Goal: Information Seeking & Learning: Learn about a topic

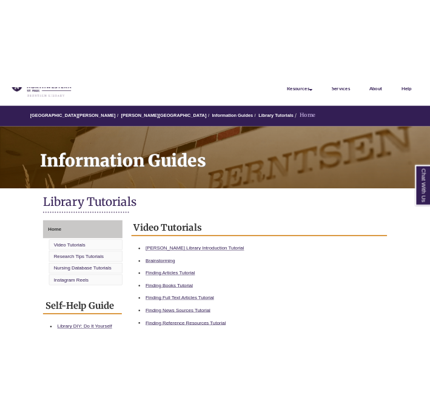
scroll to position [89, 0]
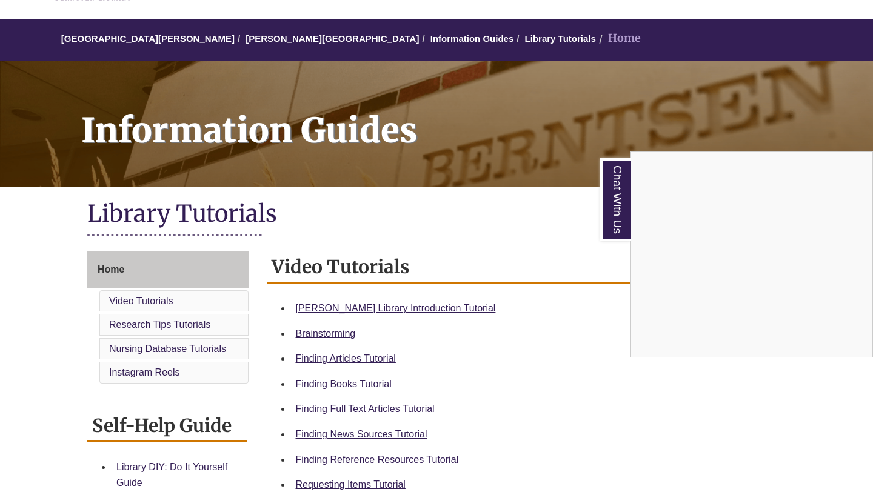
click at [351, 391] on div "Chat With Us" at bounding box center [436, 246] width 873 height 492
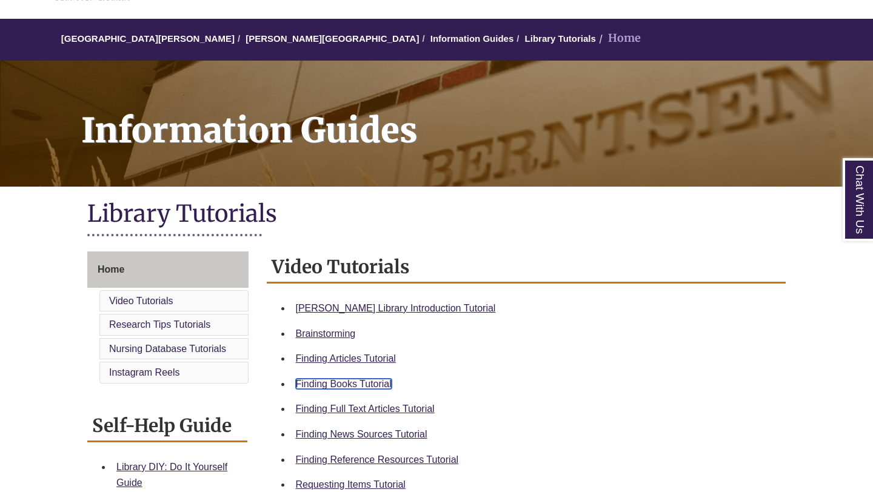
click at [353, 383] on link "Finding Books Tutorial" at bounding box center [344, 384] width 96 height 10
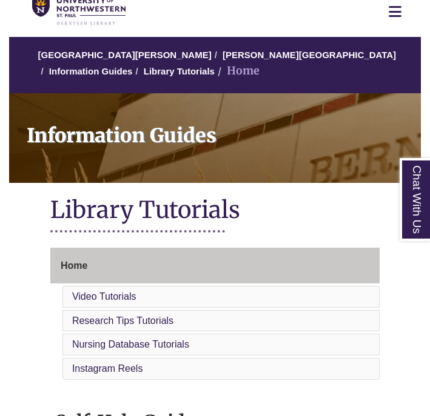
scroll to position [62, 0]
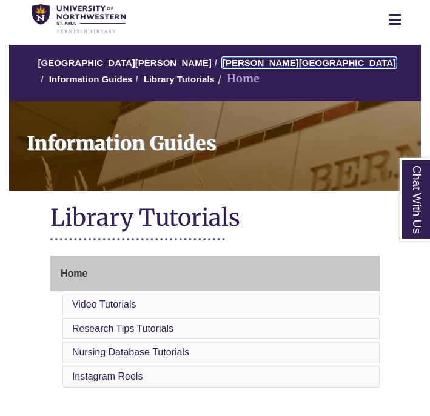
click at [230, 65] on link "[PERSON_NAME][GEOGRAPHIC_DATA]" at bounding box center [308, 63] width 173 height 10
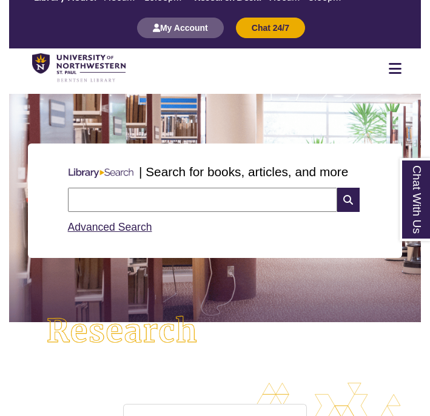
scroll to position [13, 0]
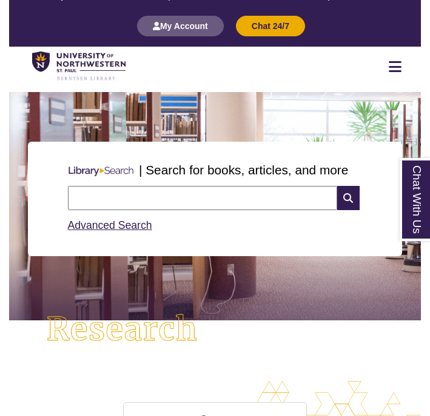
click at [162, 205] on input "text" at bounding box center [202, 198] width 269 height 24
type input "**********"
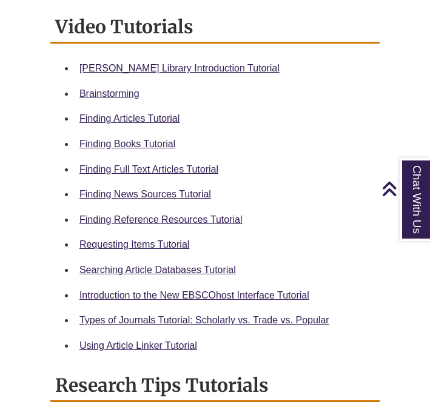
scroll to position [573, 0]
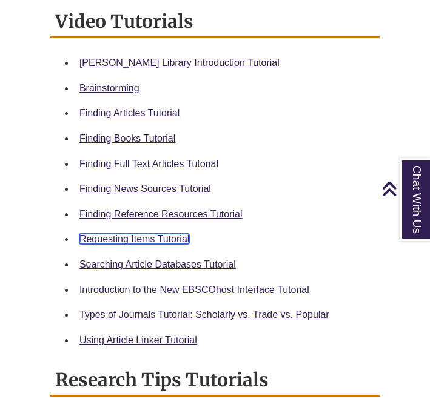
click at [155, 236] on link "Requesting Items Tutorial" at bounding box center [134, 239] width 110 height 10
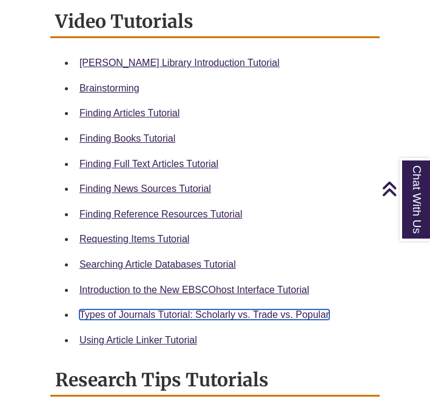
click at [180, 319] on link "Types of Journals Tutorial: Scholarly vs. Trade vs. Popular" at bounding box center [204, 315] width 250 height 10
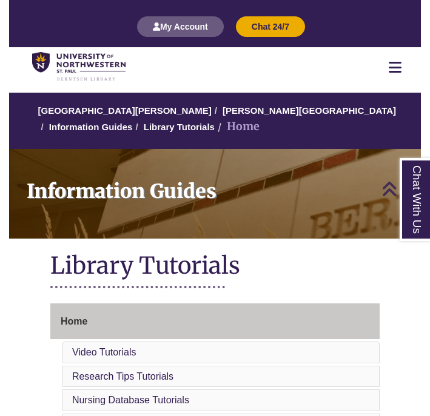
scroll to position [0, 0]
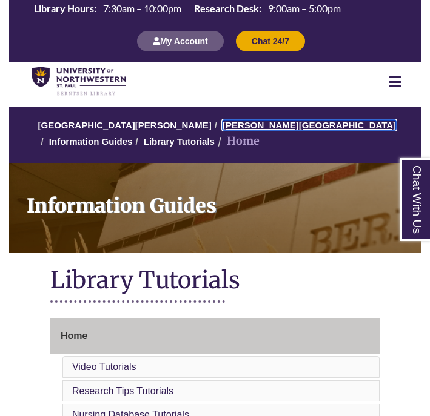
click at [241, 127] on link "[PERSON_NAME][GEOGRAPHIC_DATA]" at bounding box center [308, 125] width 173 height 10
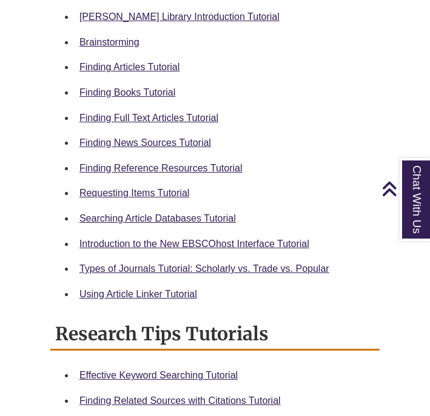
scroll to position [621, 0]
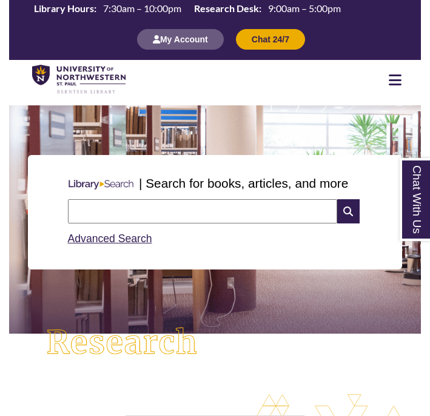
click at [226, 224] on div "Advanced Search" at bounding box center [215, 236] width 295 height 24
click at [220, 216] on input "text" at bounding box center [202, 211] width 269 height 24
type input "**********"
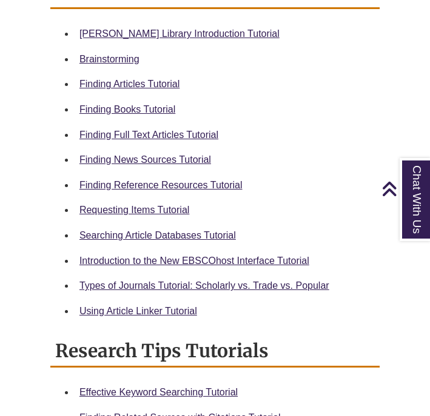
scroll to position [585, 0]
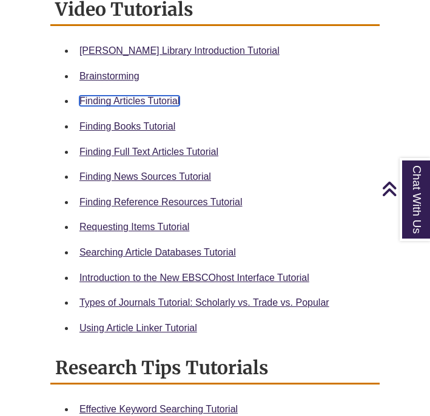
click at [132, 102] on link "Finding Articles Tutorial" at bounding box center [129, 101] width 100 height 10
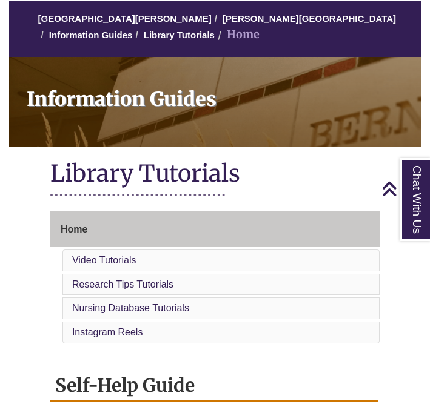
scroll to position [0, 0]
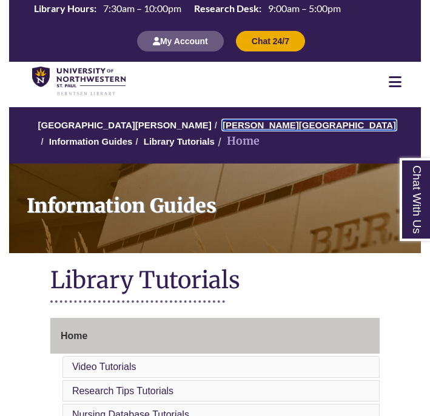
click at [226, 130] on link "[PERSON_NAME][GEOGRAPHIC_DATA]" at bounding box center [308, 125] width 173 height 10
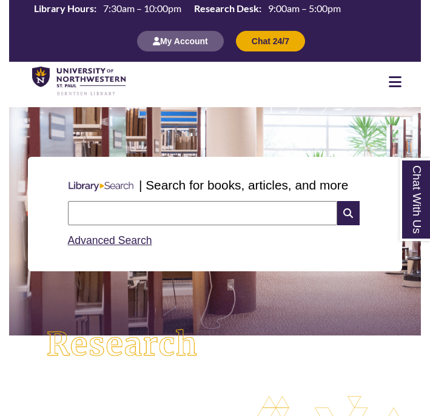
click at [161, 212] on input "text" at bounding box center [202, 213] width 269 height 24
type input "**********"
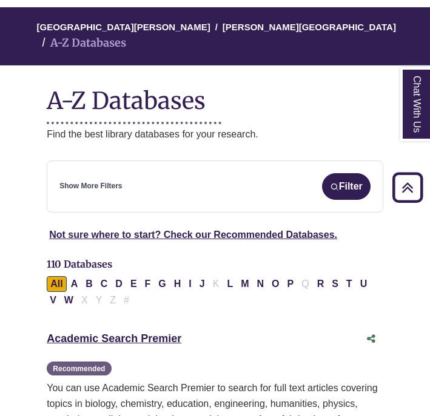
scroll to position [141, 0]
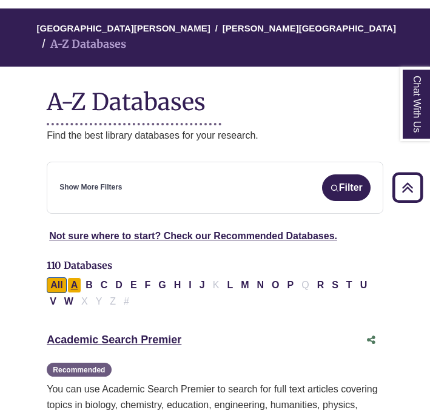
click at [76, 278] on button "A" at bounding box center [74, 286] width 15 height 16
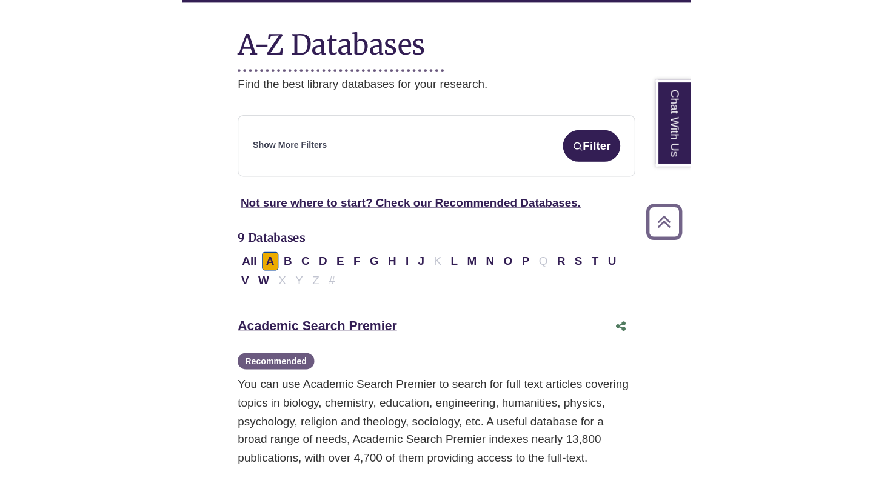
scroll to position [207, 0]
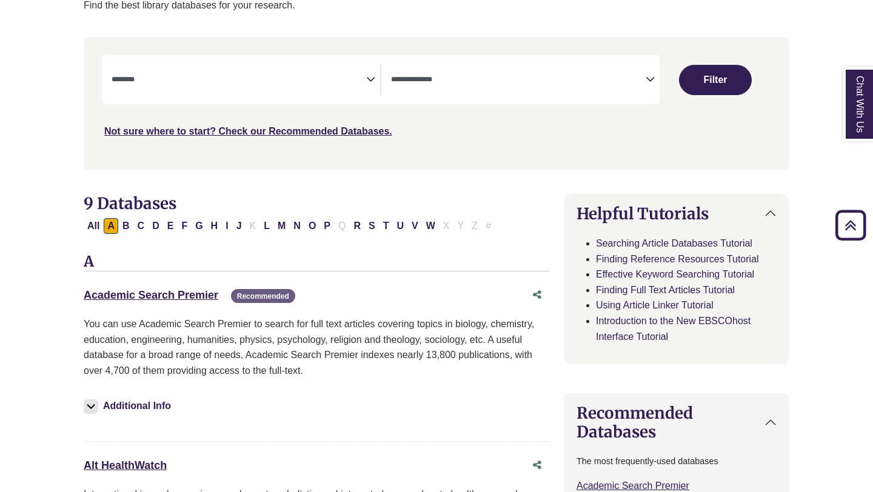
click at [365, 74] on span "Search filters" at bounding box center [239, 78] width 255 height 10
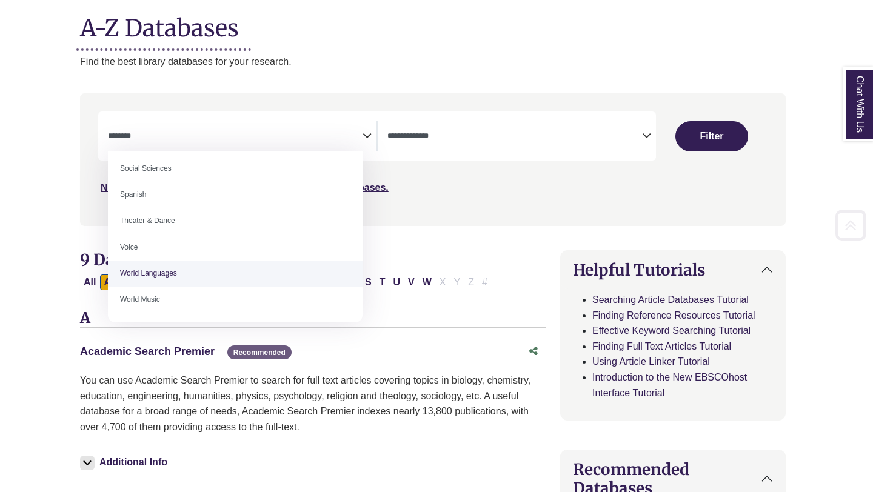
scroll to position [155, 4]
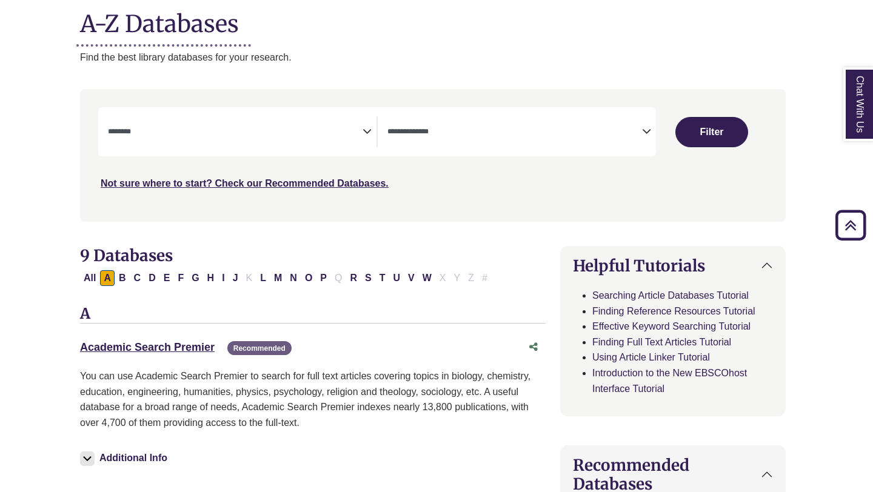
click at [335, 128] on textarea "Search" at bounding box center [235, 133] width 255 height 10
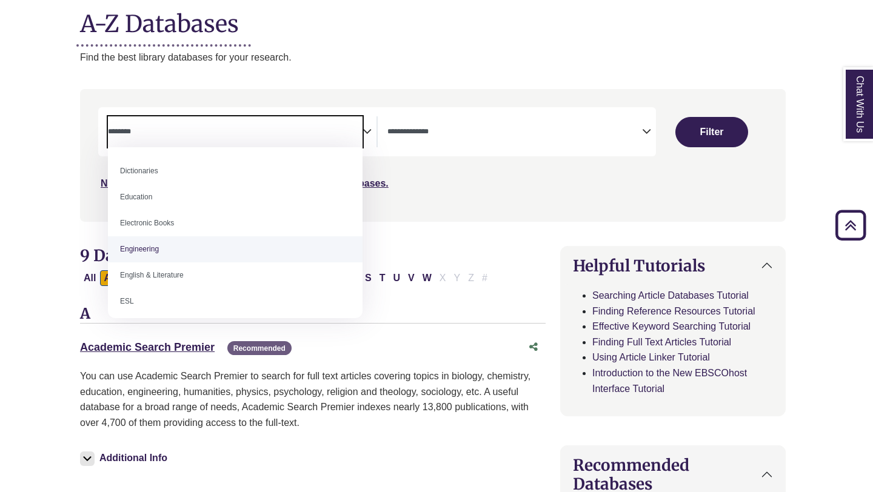
scroll to position [313, 0]
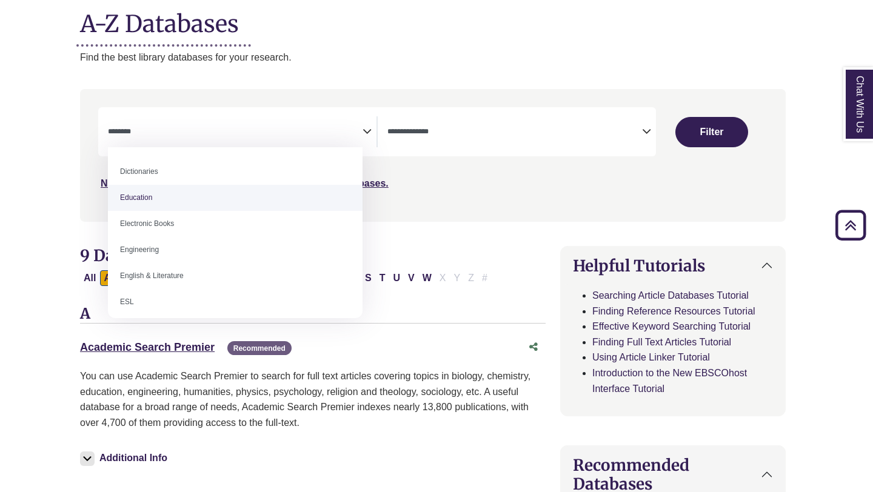
select select "*****"
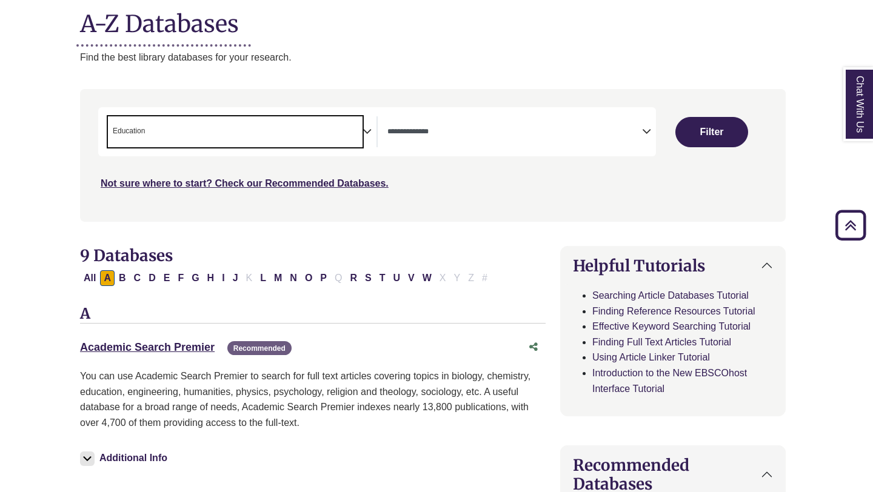
click at [429, 136] on button "Filter" at bounding box center [711, 132] width 73 height 30
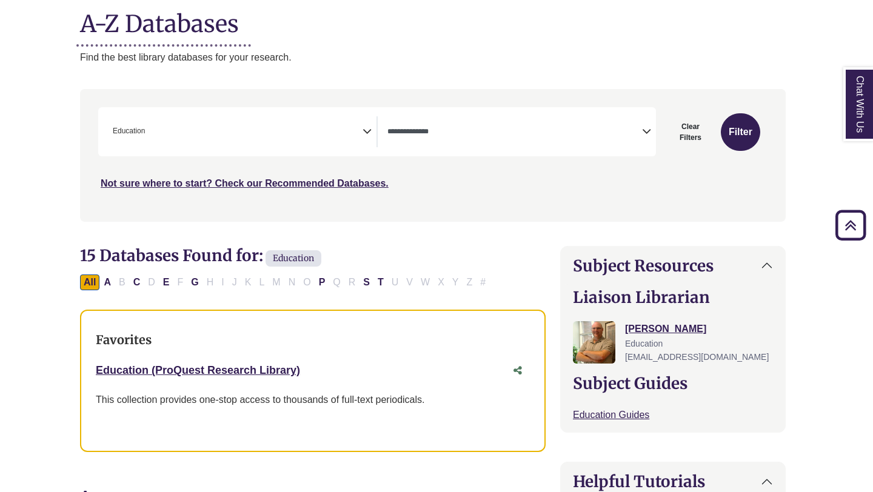
click at [323, 145] on span "× Education" at bounding box center [235, 131] width 255 height 31
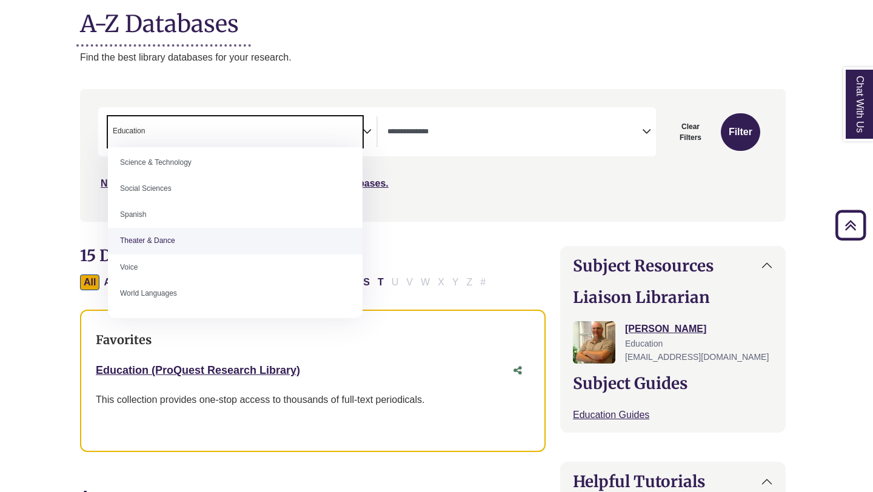
scroll to position [1051, 0]
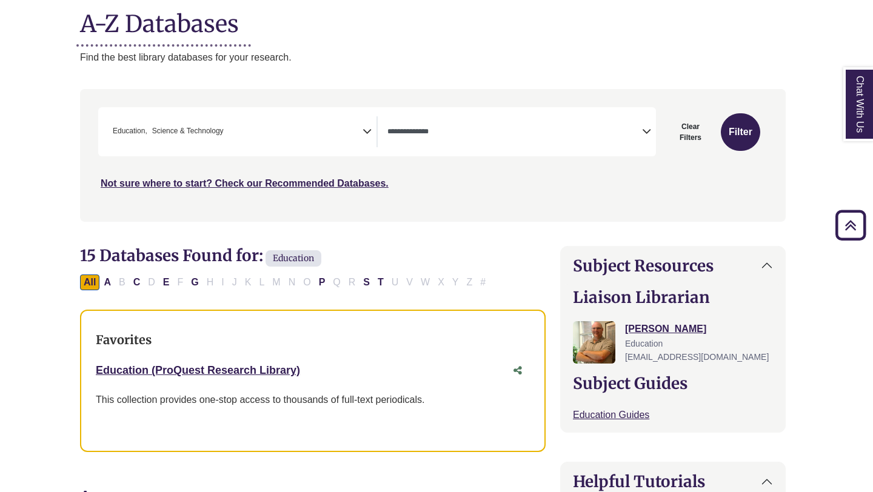
click at [371, 133] on icon "Search filters" at bounding box center [366, 130] width 9 height 18
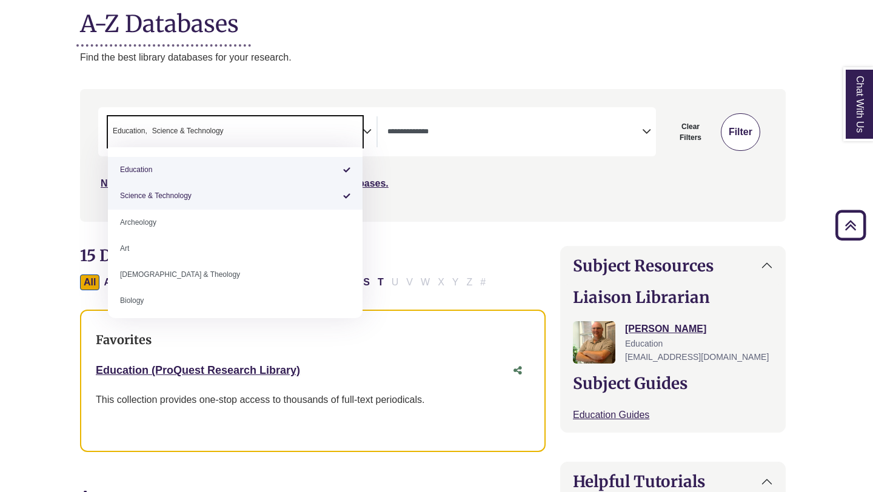
click at [429, 144] on button "Filter" at bounding box center [740, 132] width 39 height 38
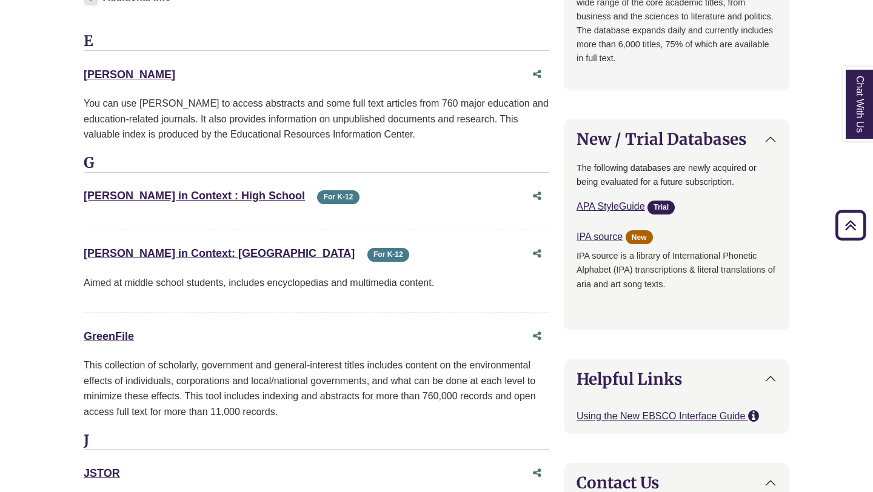
scroll to position [1173, 0]
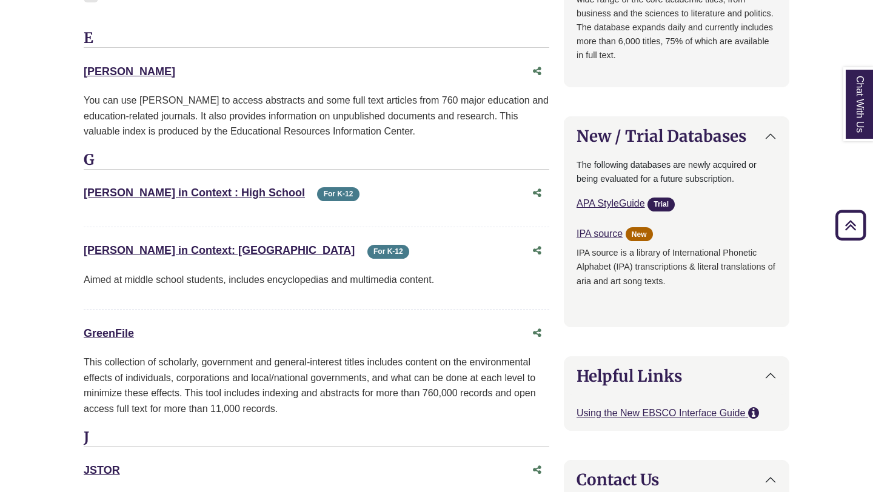
select select "Database Types Filter"
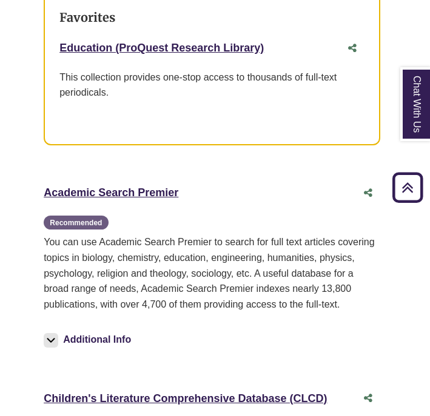
scroll to position [430, 3]
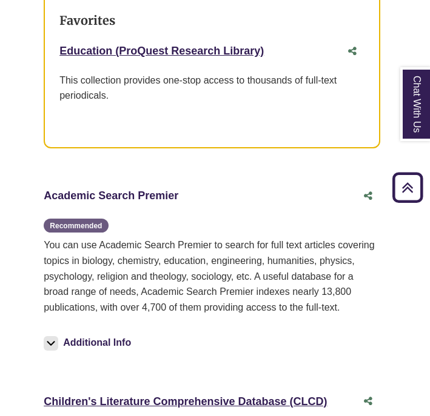
click at [122, 190] on link "Academic Search Premier This link opens in a new window" at bounding box center [111, 196] width 135 height 12
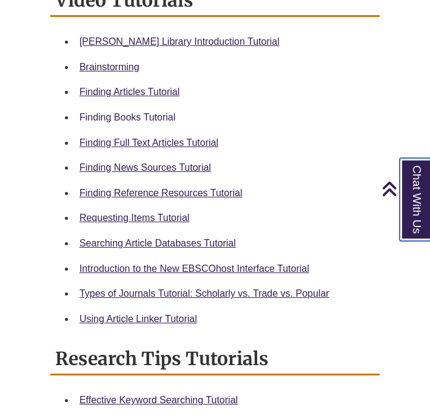
scroll to position [598, 0]
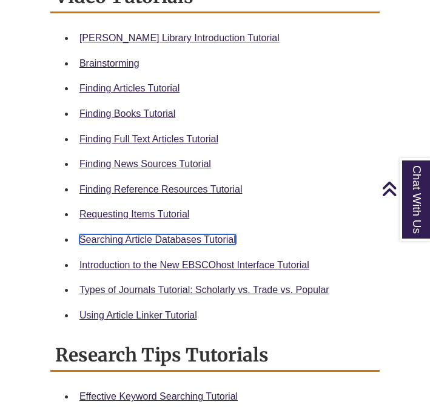
click at [167, 242] on link "Searching Article Databases Tutorial" at bounding box center [157, 240] width 156 height 10
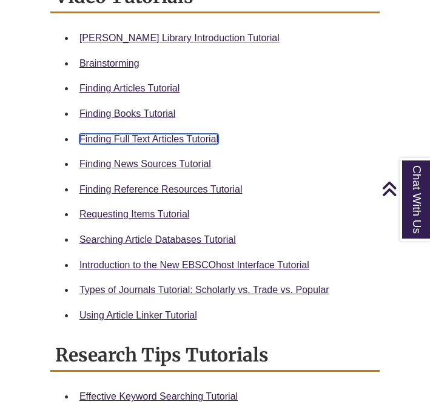
click at [176, 139] on link "Finding Full Text Articles Tutorial" at bounding box center [148, 139] width 139 height 10
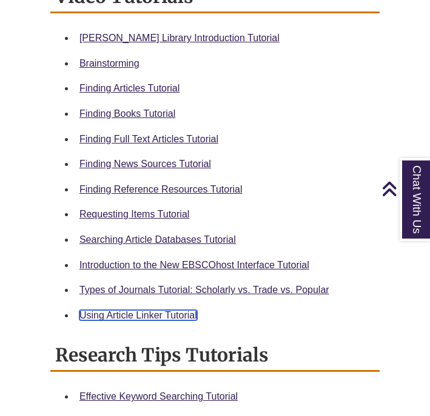
click at [140, 312] on link "Using Article Linker Tutorial" at bounding box center [138, 315] width 118 height 10
